Goal: Task Accomplishment & Management: Manage account settings

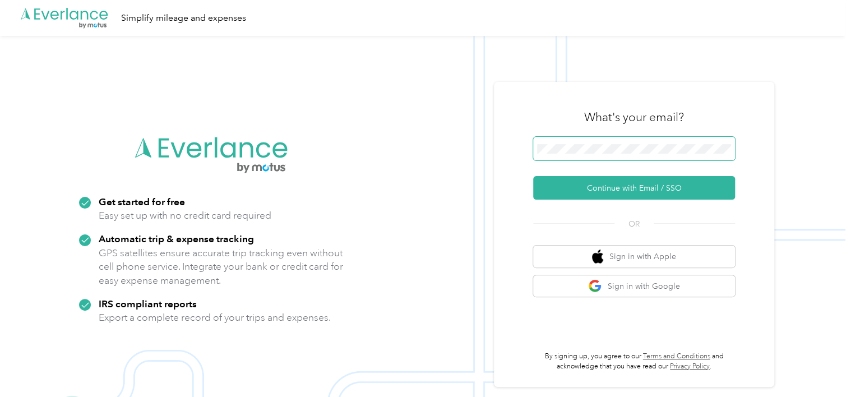
click at [546, 140] on span at bounding box center [634, 149] width 202 height 24
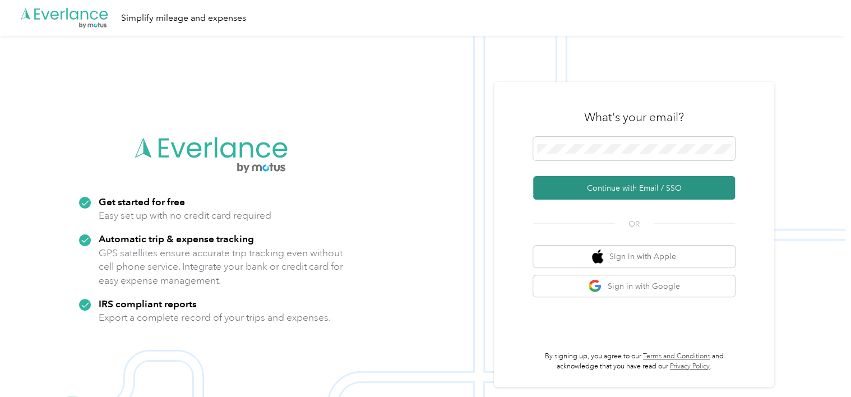
click at [596, 184] on button "Continue with Email / SSO" at bounding box center [634, 188] width 202 height 24
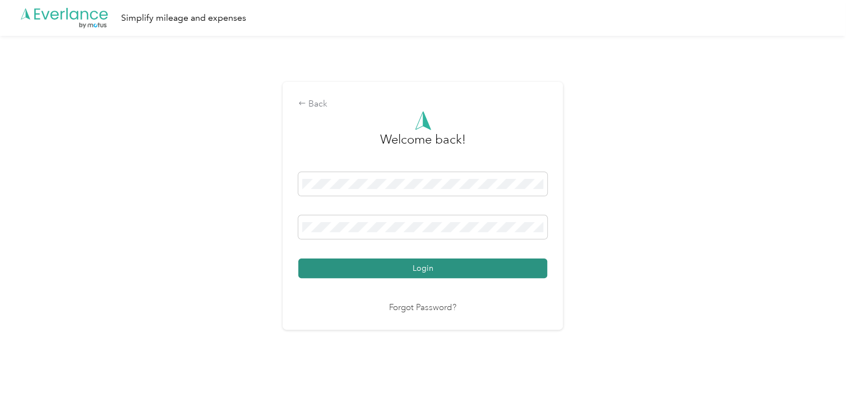
click at [414, 267] on button "Login" at bounding box center [422, 268] width 249 height 20
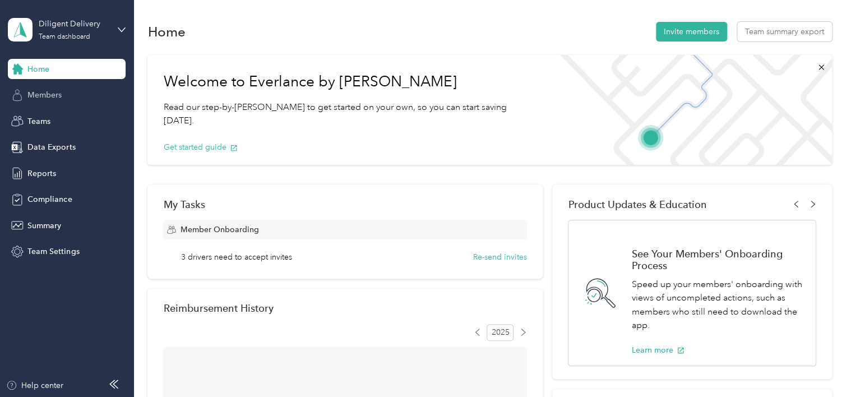
click at [41, 96] on span "Members" at bounding box center [44, 95] width 34 height 12
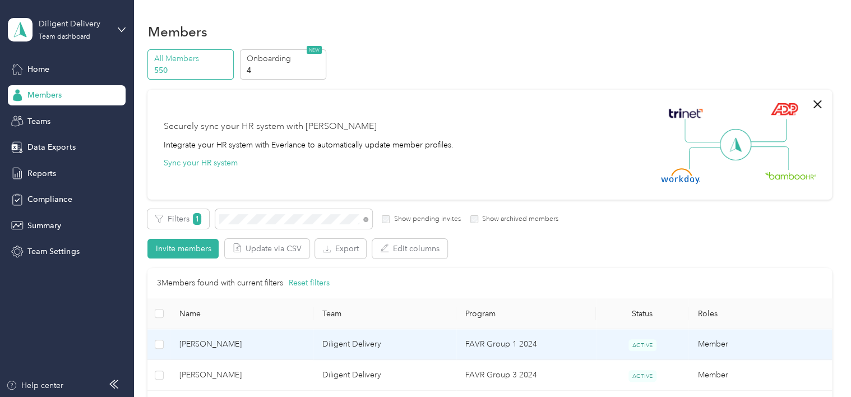
click at [569, 342] on td "FAVR Group 1 2024" at bounding box center [526, 344] width 140 height 31
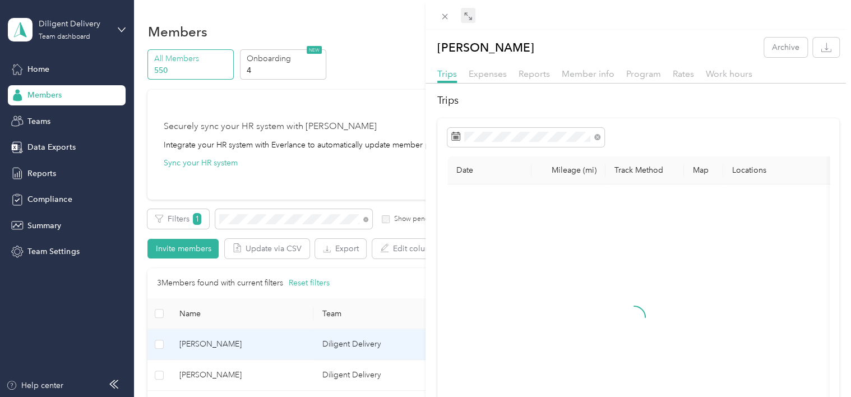
click at [472, 396] on div "Drag to resize Click to close [PERSON_NAME] Archive Trips Expenses Reports Memb…" at bounding box center [422, 397] width 845 height 0
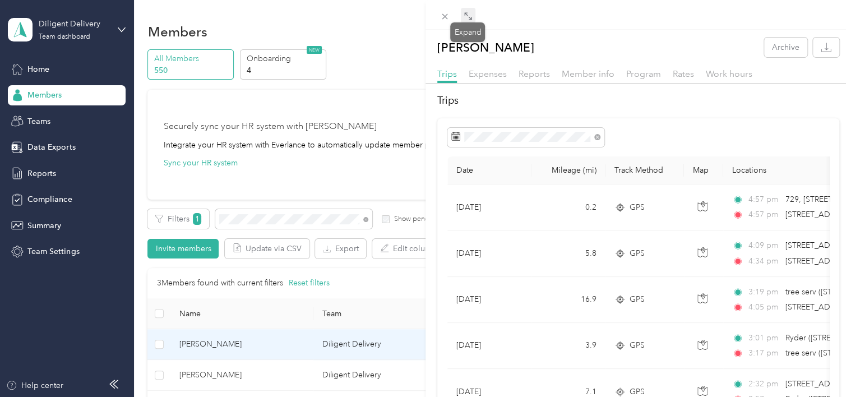
click at [468, 18] on icon at bounding box center [467, 16] width 9 height 9
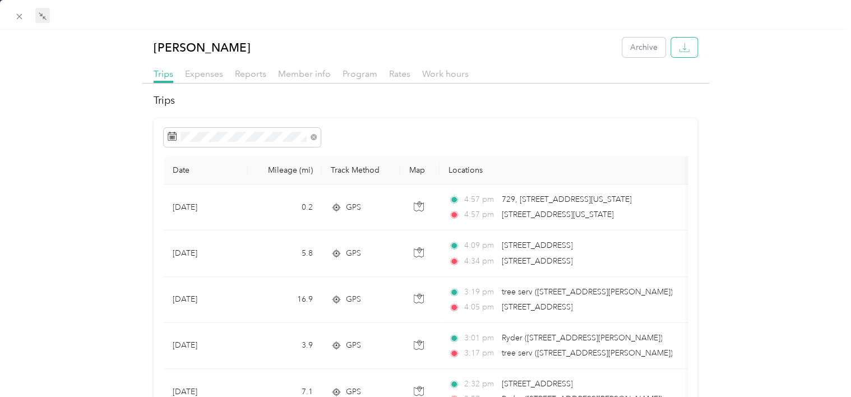
click at [686, 40] on button "button" at bounding box center [684, 48] width 26 height 20
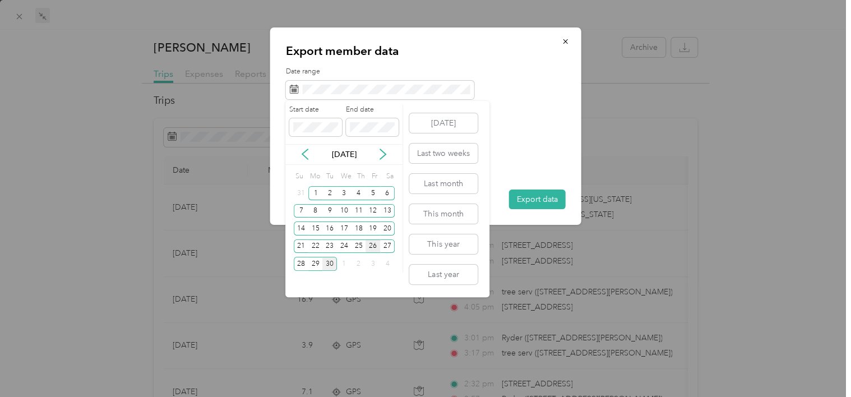
click at [373, 245] on div "26" at bounding box center [372, 246] width 15 height 14
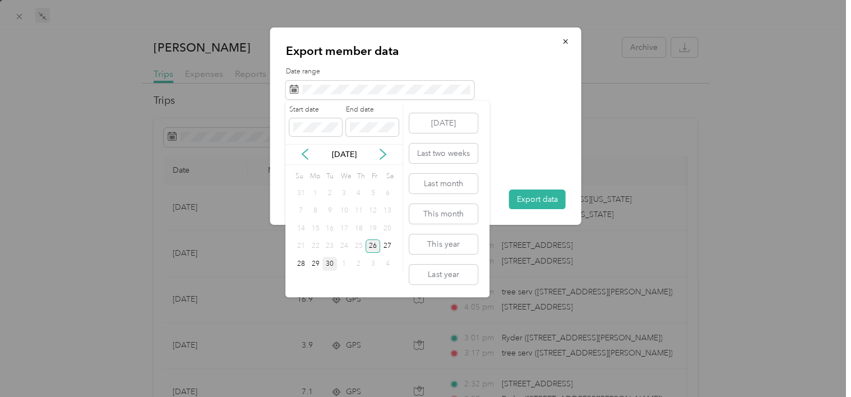
click at [373, 245] on div "26" at bounding box center [372, 246] width 15 height 14
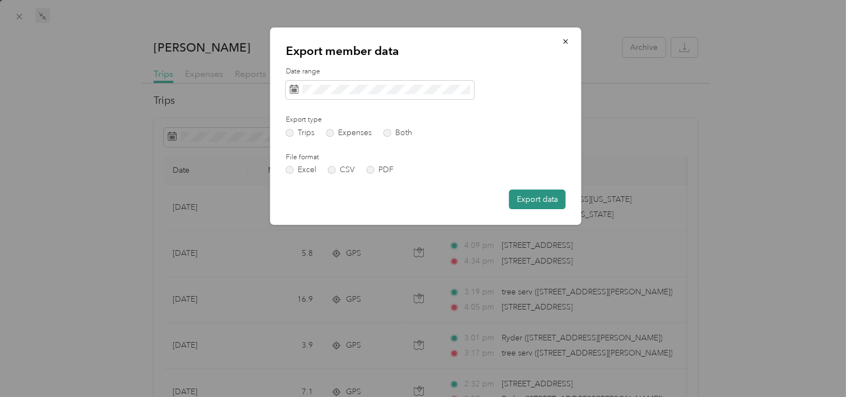
click at [531, 200] on button "Export data" at bounding box center [537, 199] width 57 height 20
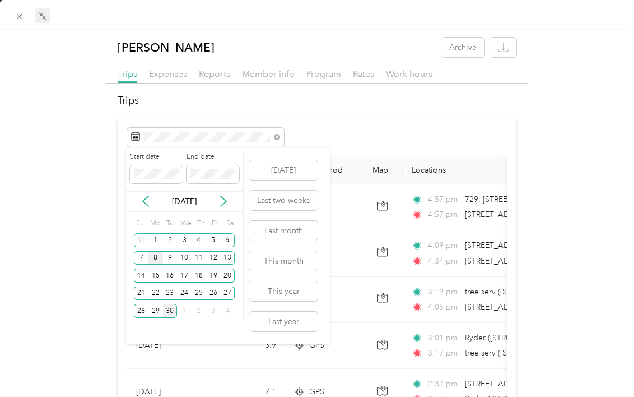
click at [156, 259] on div "8" at bounding box center [156, 258] width 15 height 14
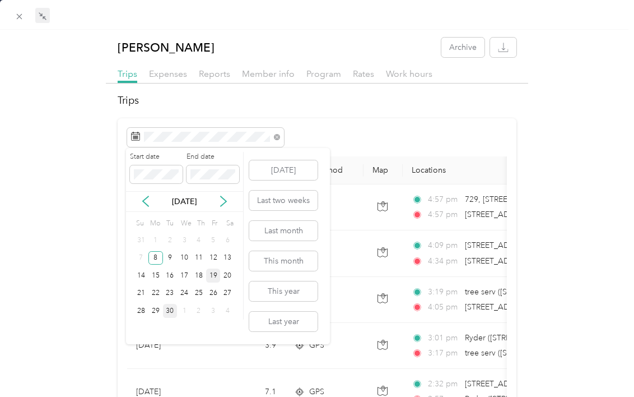
click at [217, 270] on div "19" at bounding box center [213, 275] width 15 height 14
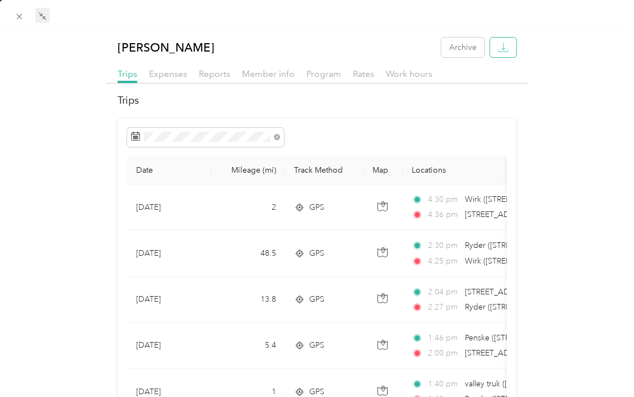
click at [502, 44] on button "button" at bounding box center [503, 48] width 26 height 20
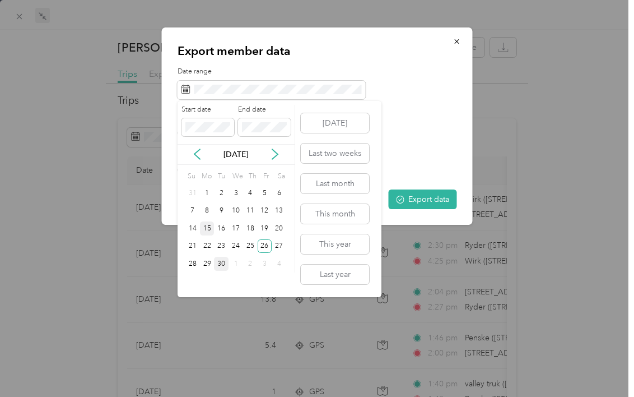
click at [205, 228] on div "15" at bounding box center [207, 228] width 15 height 14
click at [265, 246] on div "26" at bounding box center [265, 246] width 15 height 14
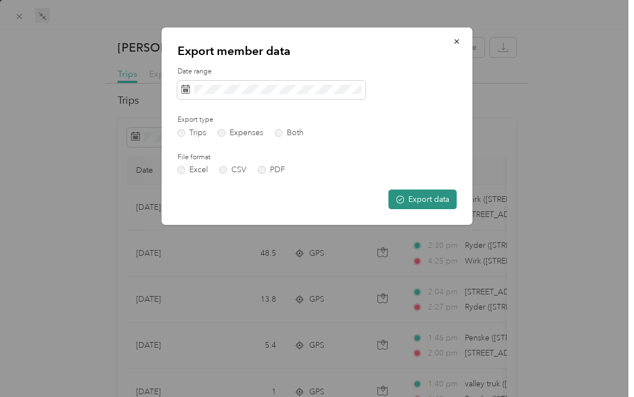
click at [414, 202] on button "Export data" at bounding box center [423, 199] width 68 height 20
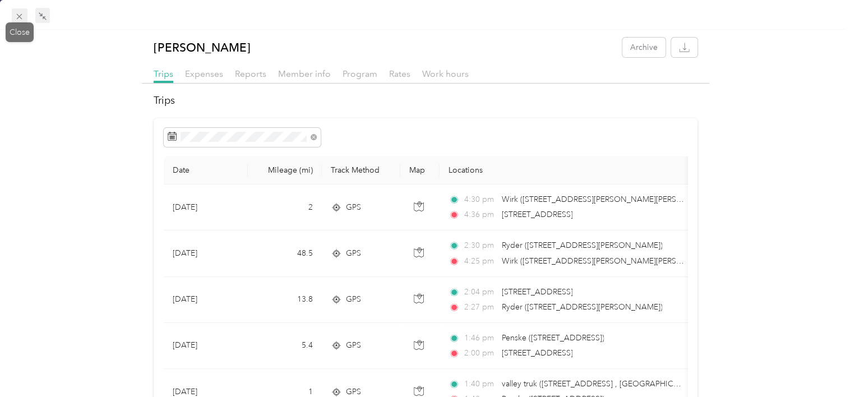
click at [17, 15] on icon at bounding box center [20, 17] width 6 height 6
